Goal: Transaction & Acquisition: Purchase product/service

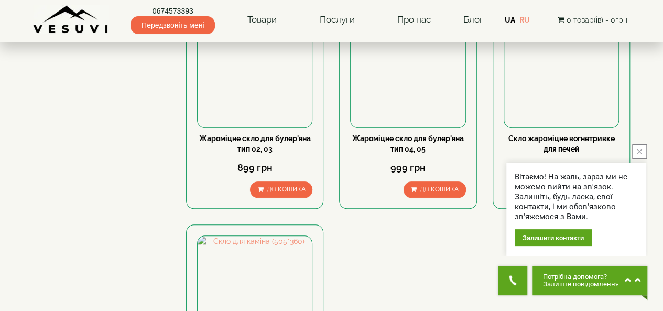
scroll to position [367, 0]
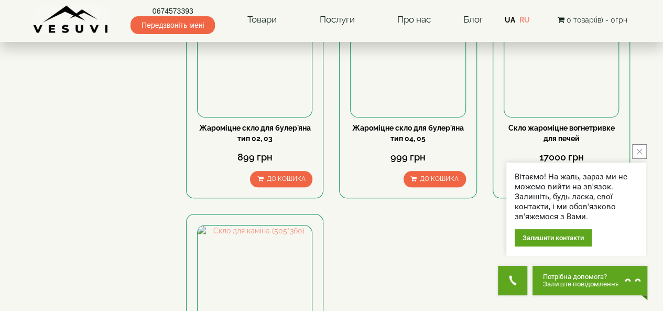
click at [642, 152] on button "close button" at bounding box center [640, 151] width 15 height 15
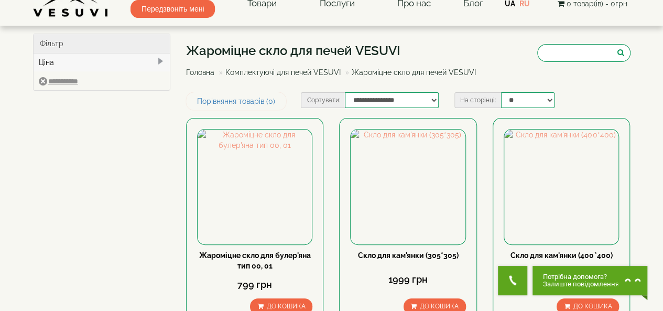
scroll to position [0, 0]
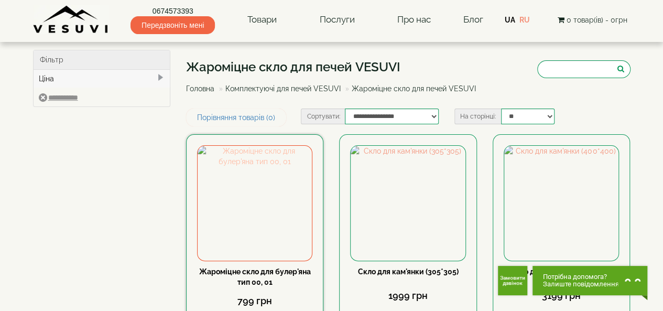
click at [262, 195] on img at bounding box center [255, 203] width 114 height 114
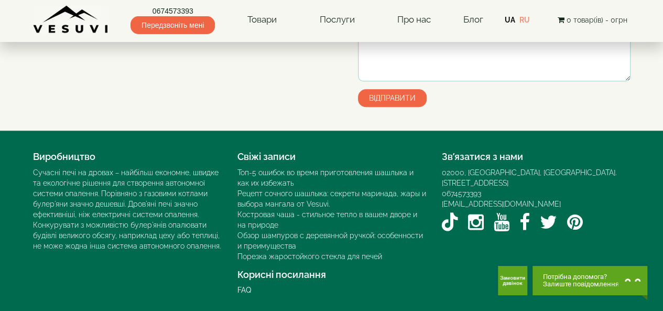
scroll to position [363, 0]
